Goal: Information Seeking & Learning: Learn about a topic

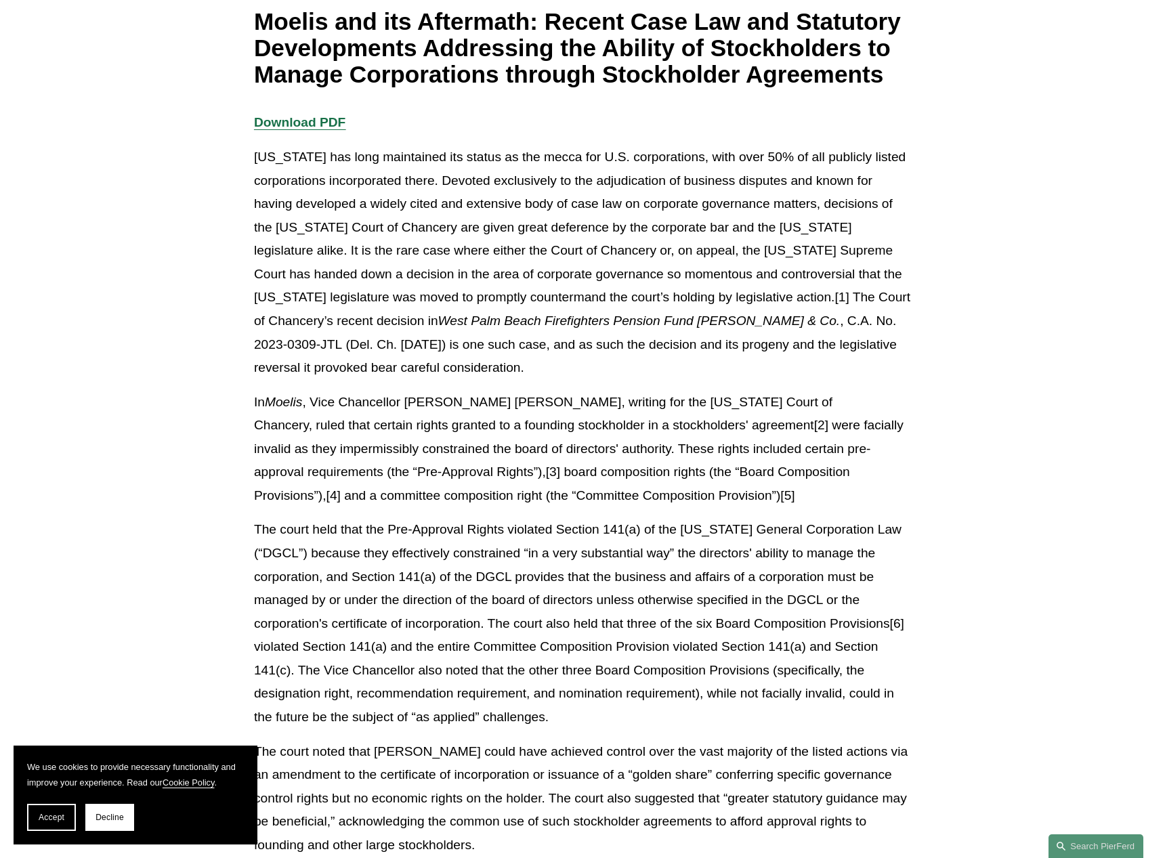
scroll to position [264, 0]
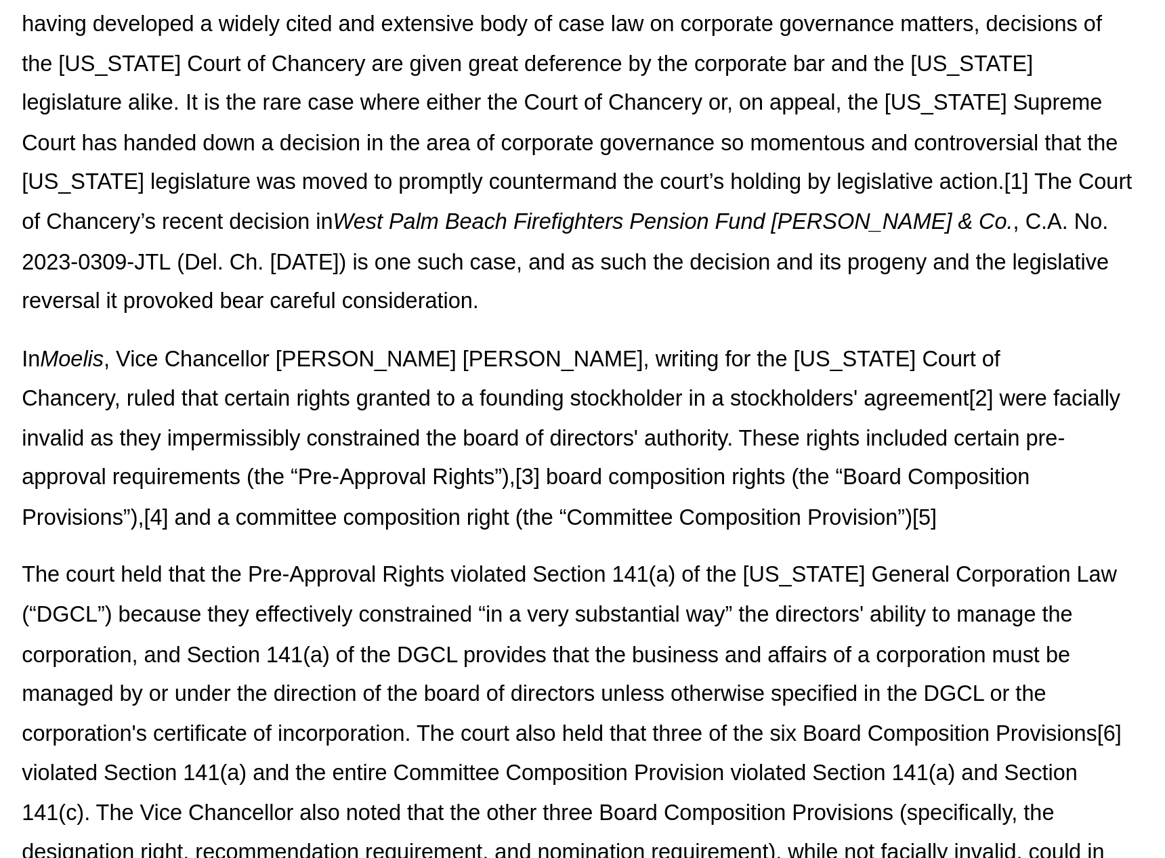
click at [494, 406] on p "In Moelis , Vice Chancellor [PERSON_NAME] [PERSON_NAME], writing for the [US_ST…" at bounding box center [582, 445] width 657 height 117
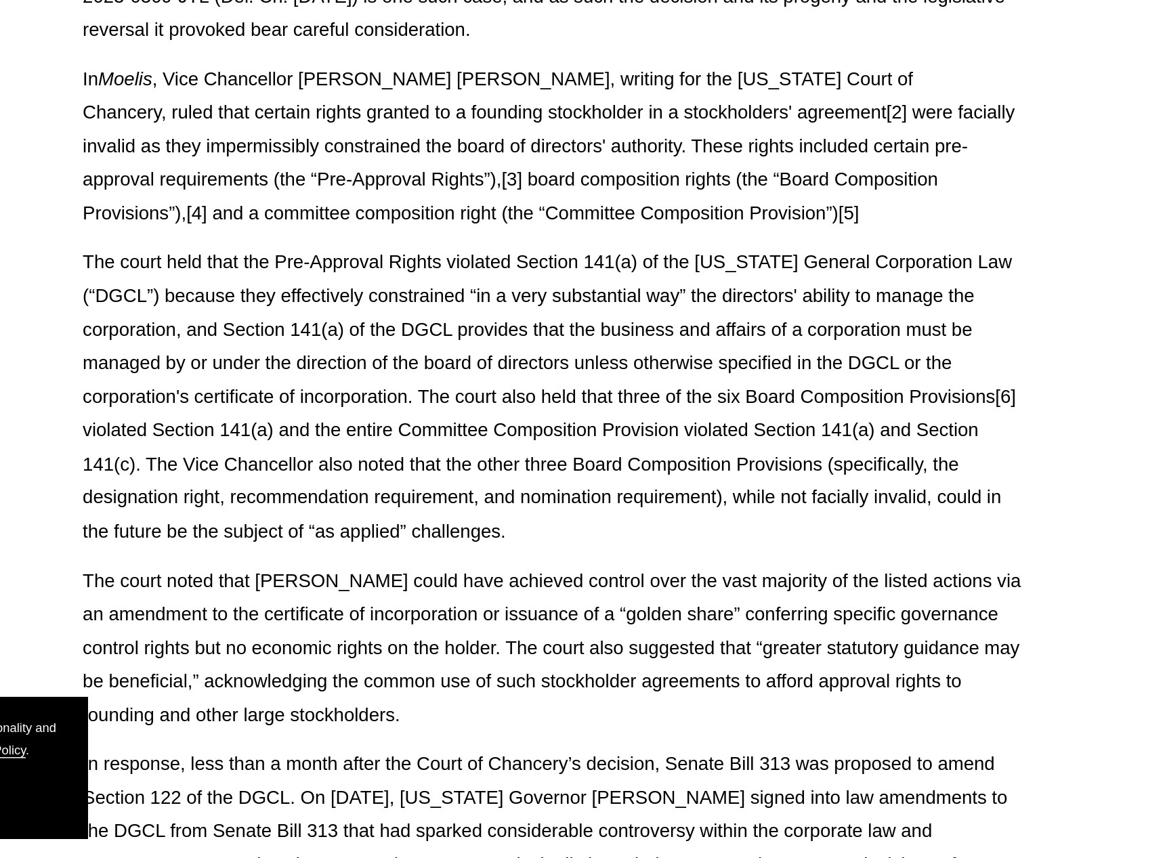
scroll to position [349, 0]
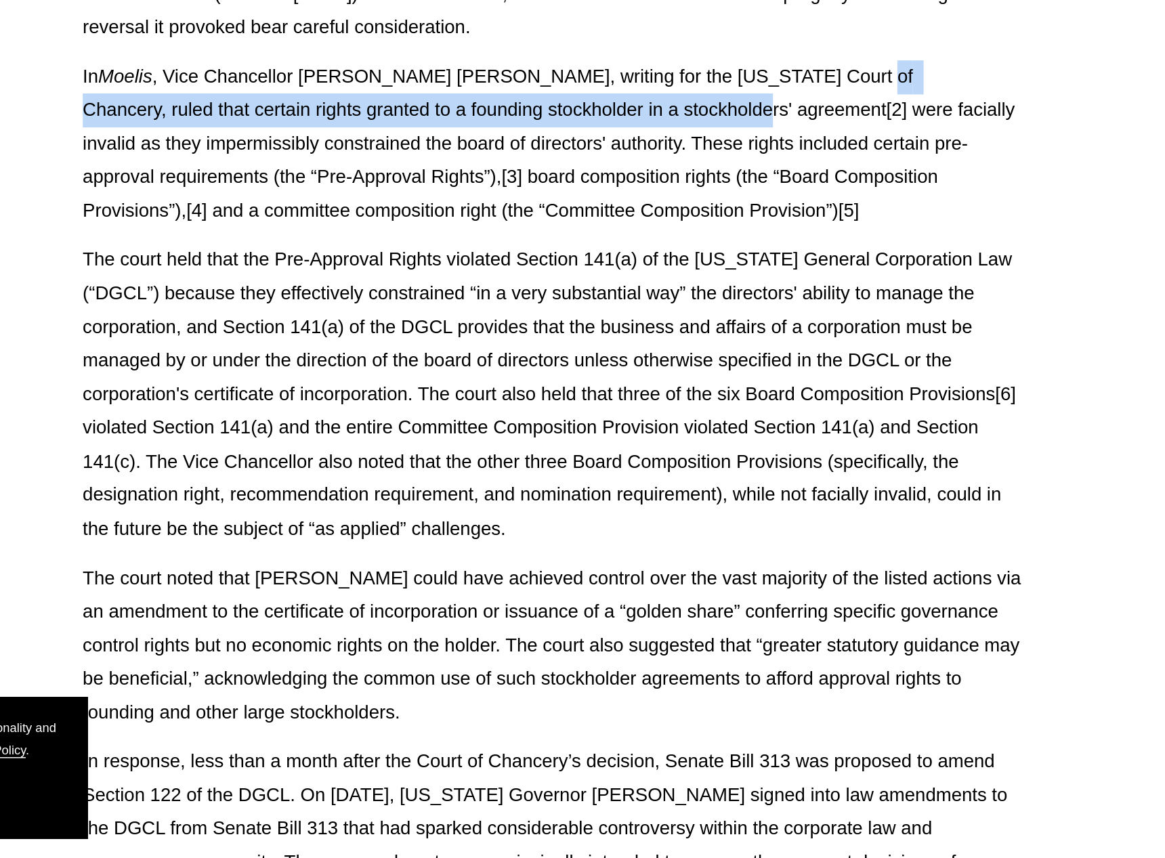
drag, startPoint x: 756, startPoint y: 314, endPoint x: 623, endPoint y: 344, distance: 136.2
click at [623, 344] on p "In Moelis , Vice Chancellor [PERSON_NAME] [PERSON_NAME], writing for the [US_ST…" at bounding box center [582, 360] width 657 height 117
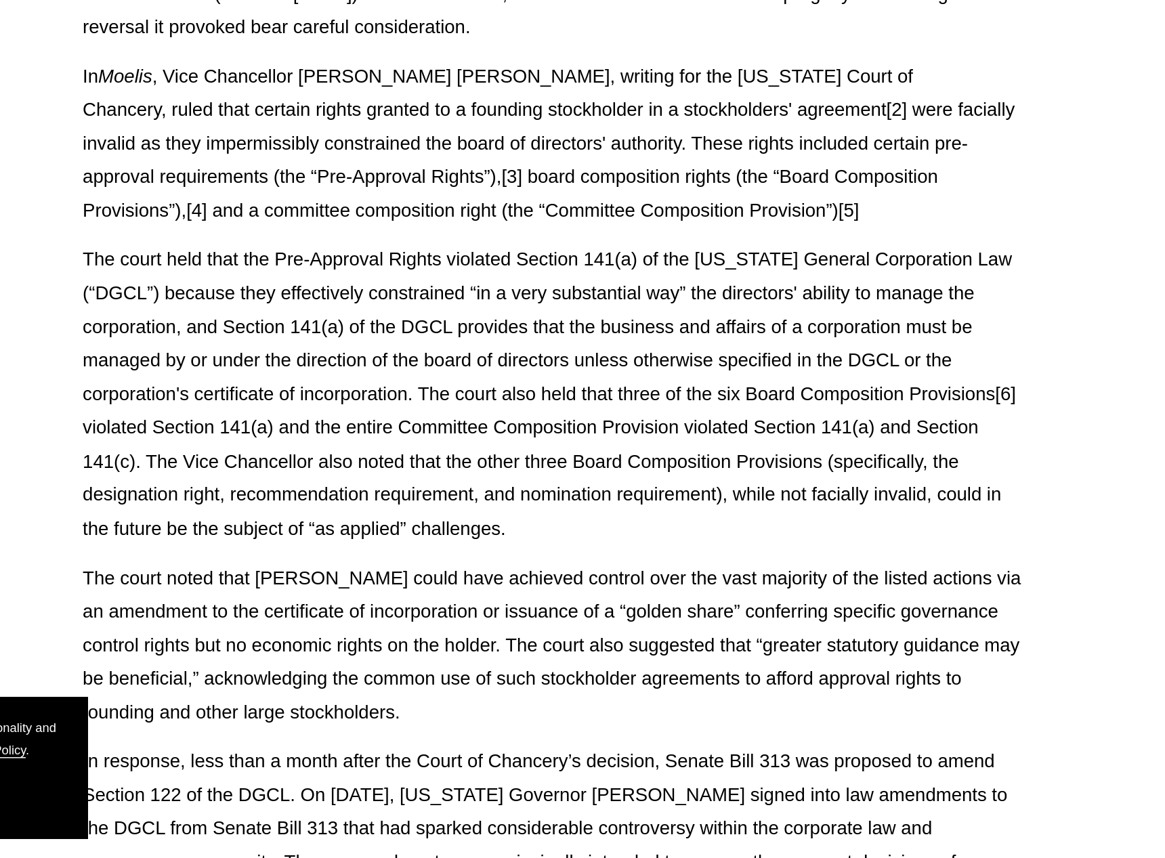
click at [647, 339] on p "In Moelis , Vice Chancellor [PERSON_NAME] [PERSON_NAME], writing for the [US_ST…" at bounding box center [582, 360] width 657 height 117
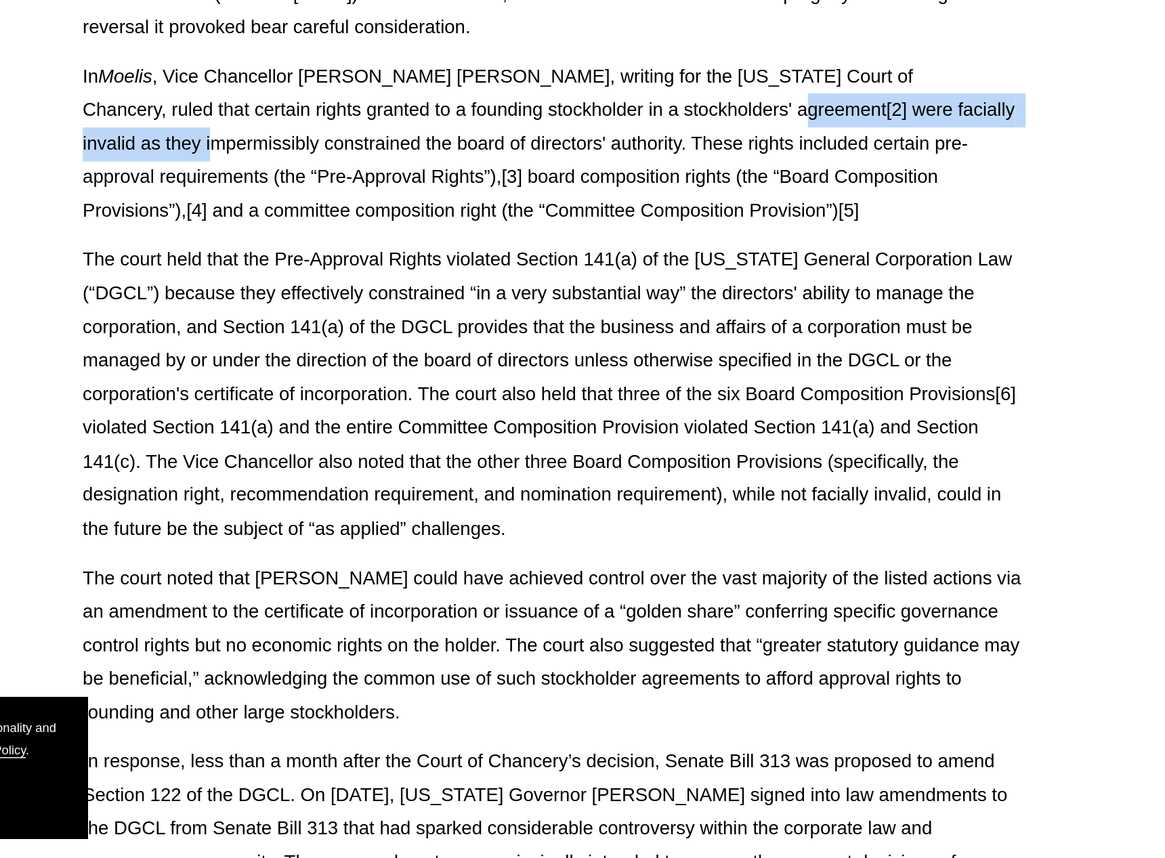
drag, startPoint x: 669, startPoint y: 335, endPoint x: 849, endPoint y: 343, distance: 179.7
click at [889, 339] on p "In Moelis , Vice Chancellor [PERSON_NAME] [PERSON_NAME], writing for the [US_ST…" at bounding box center [582, 360] width 657 height 117
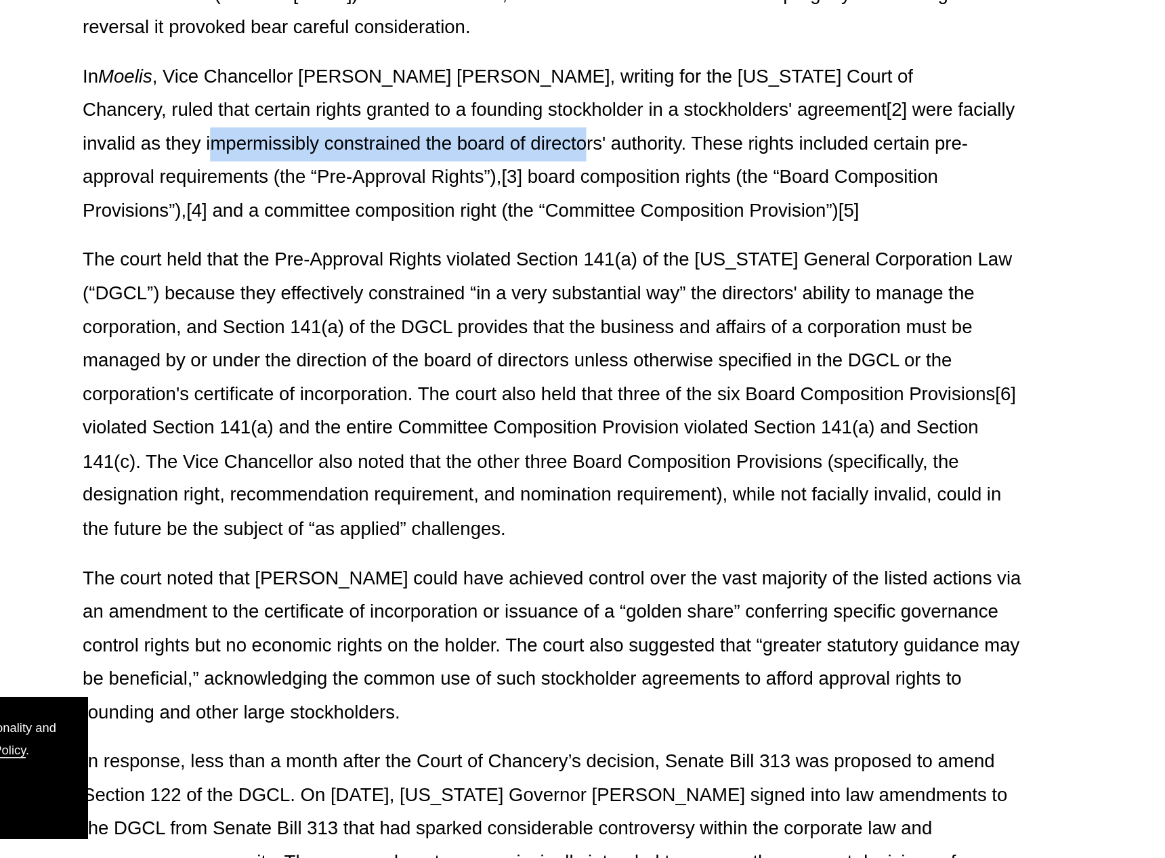
drag, startPoint x: 253, startPoint y: 361, endPoint x: 508, endPoint y: 360, distance: 255.4
